Goal: Check status: Check status

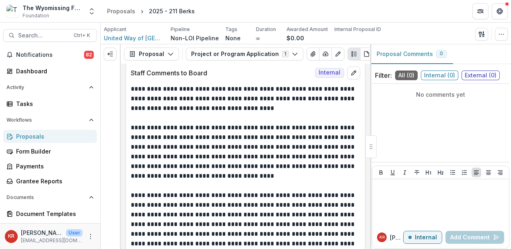
scroll to position [238, 0]
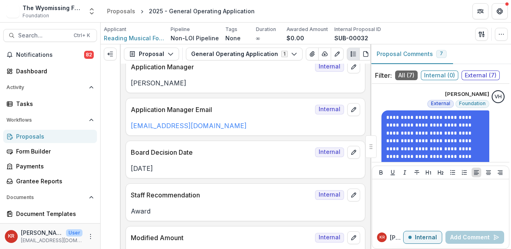
scroll to position [33, 0]
